Goal: Find specific page/section: Find specific page/section

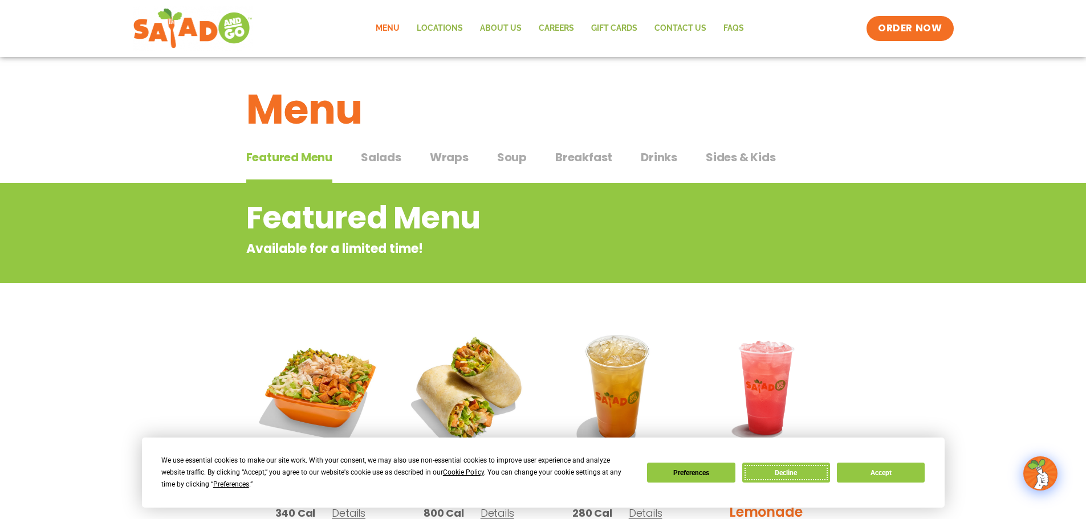
click at [803, 472] on button "Decline" at bounding box center [786, 473] width 88 height 20
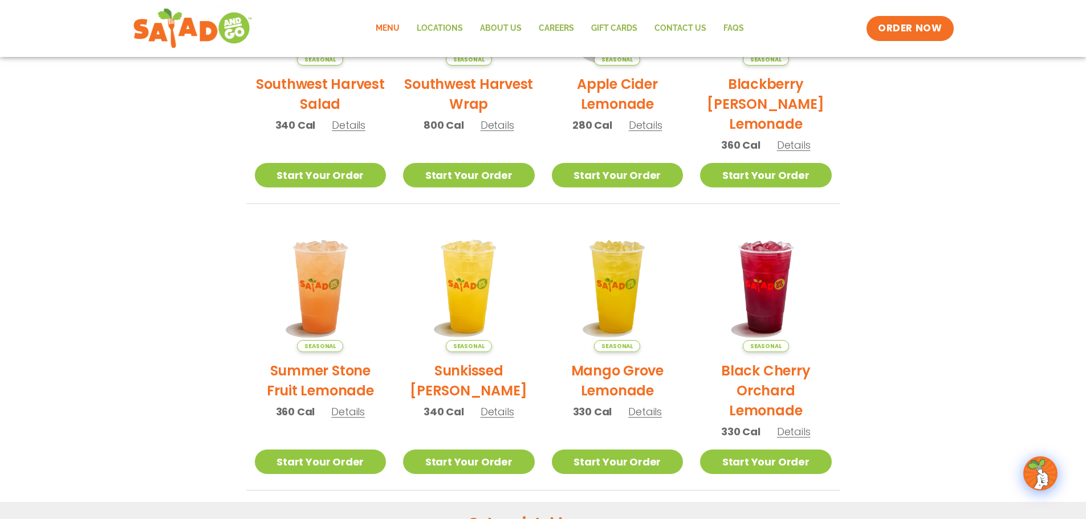
scroll to position [570, 0]
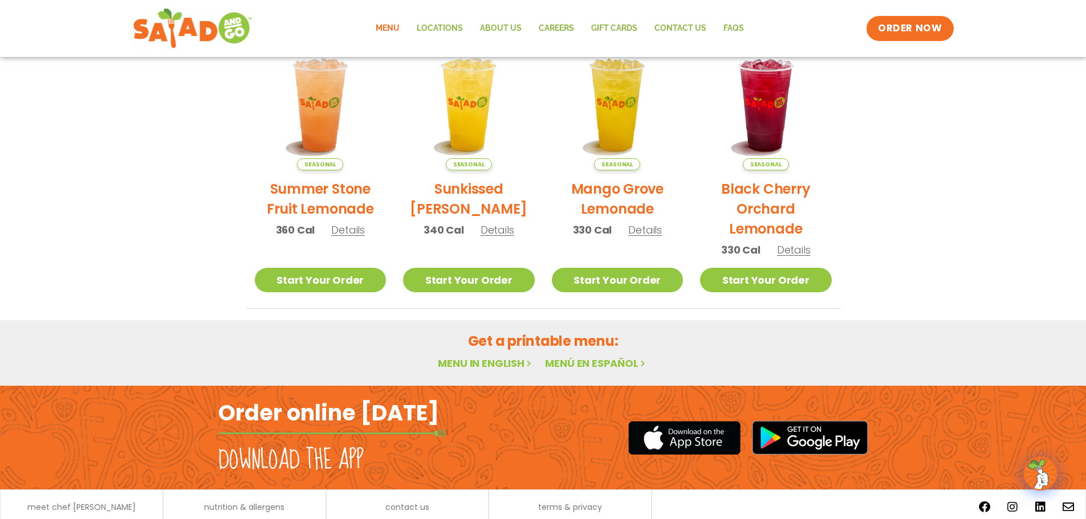
click at [497, 366] on link "Menu in English" at bounding box center [486, 363] width 96 height 14
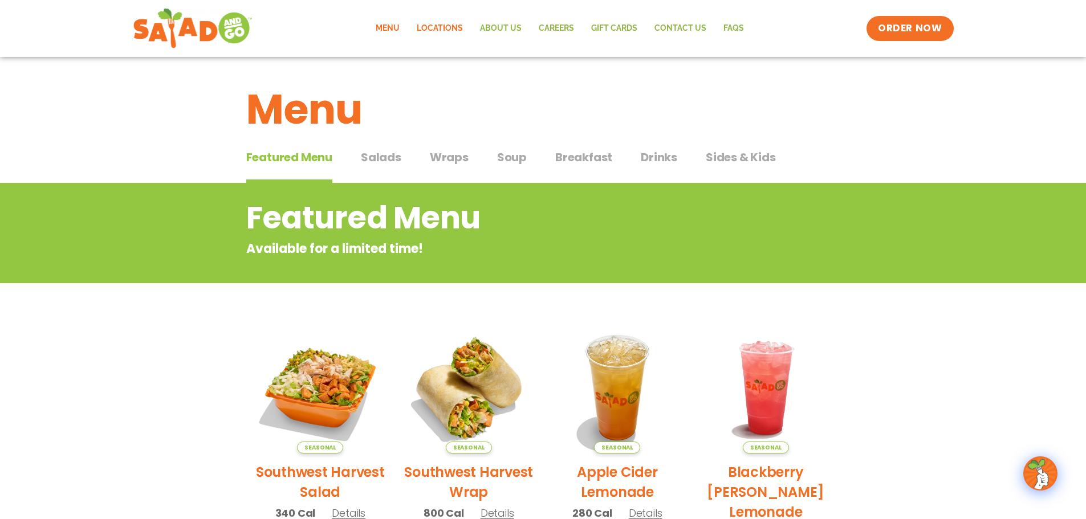
click at [439, 35] on link "Locations" at bounding box center [439, 28] width 63 height 26
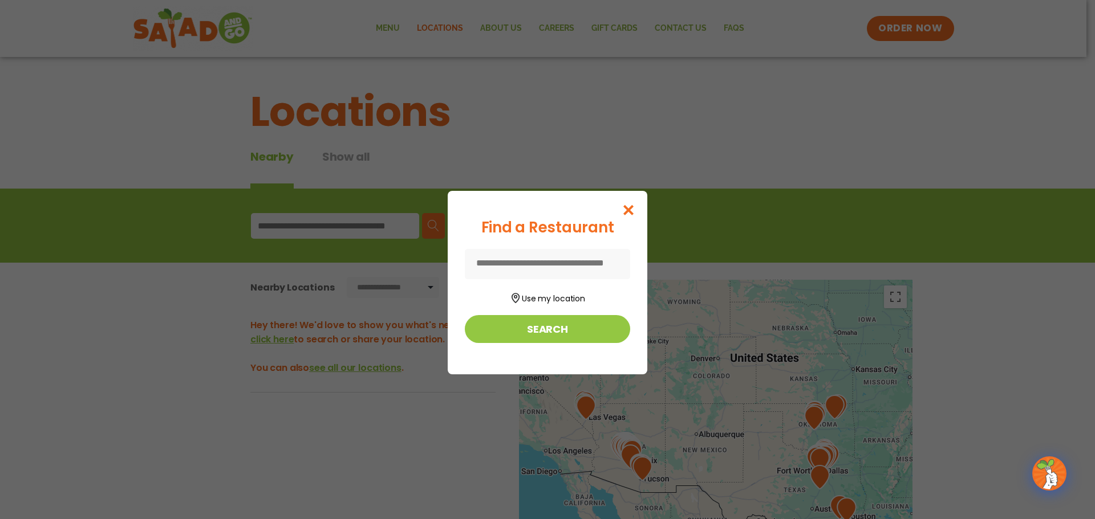
click at [589, 266] on input at bounding box center [547, 264] width 165 height 30
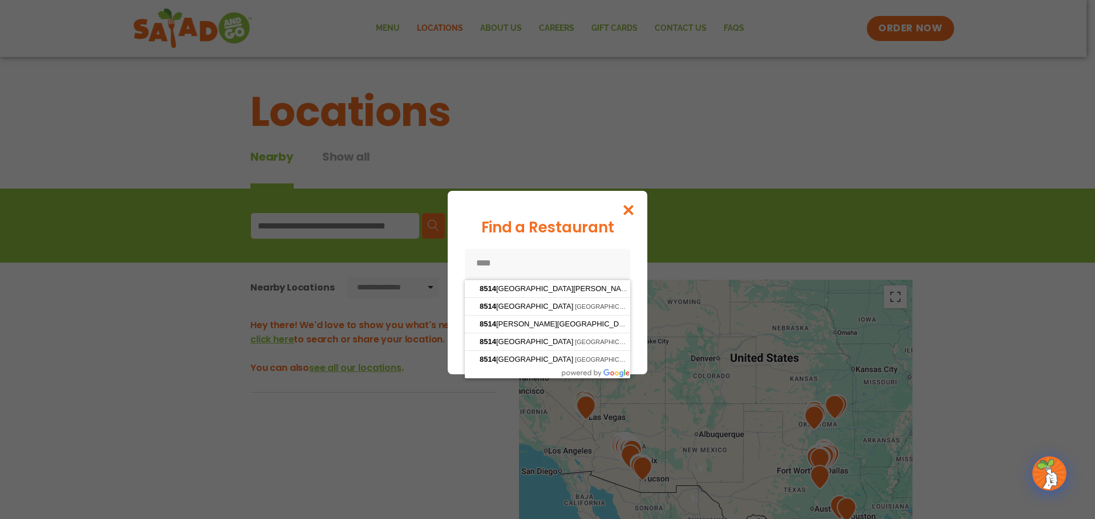
type input "*****"
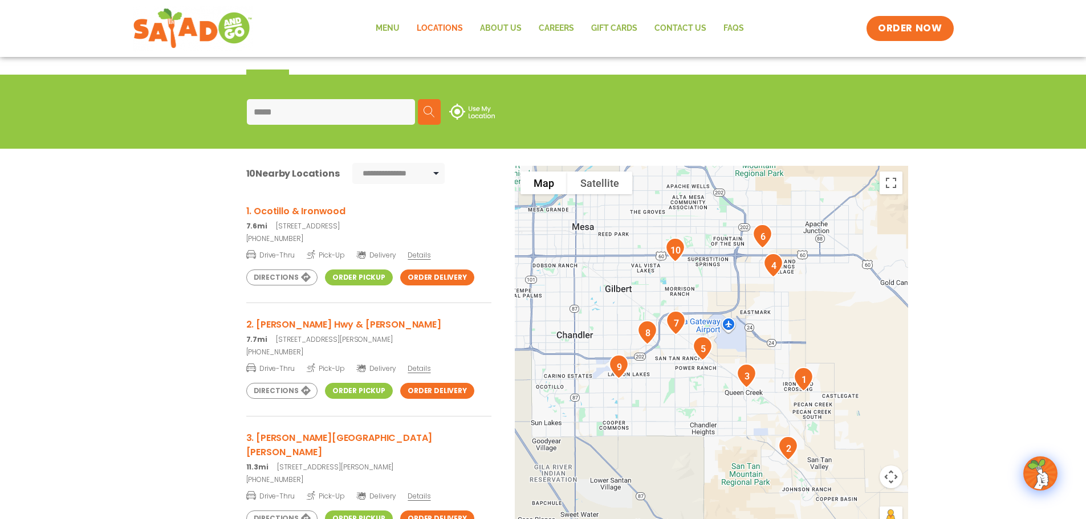
scroll to position [171, 0]
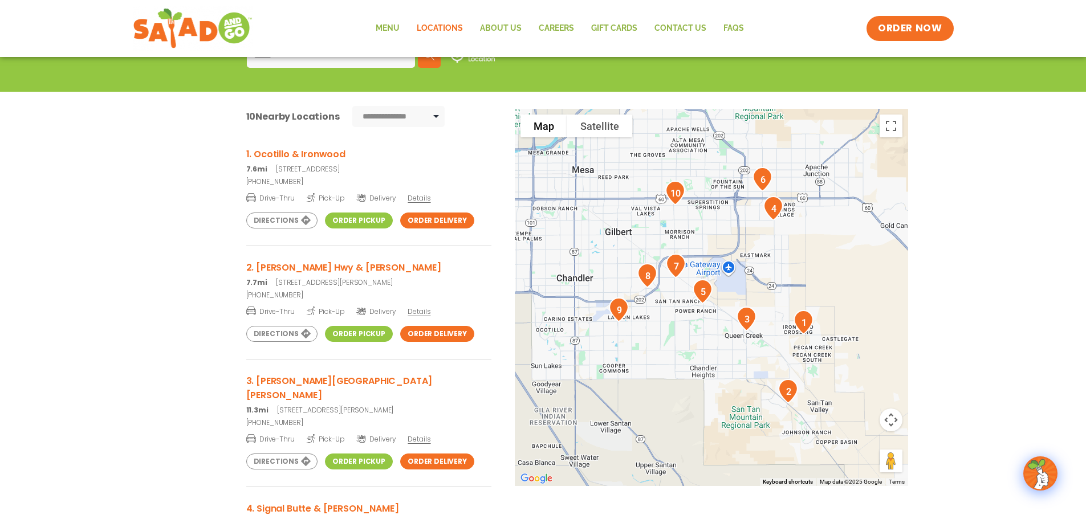
click at [340, 338] on link "Order Pickup" at bounding box center [359, 334] width 68 height 16
